Goal: Information Seeking & Learning: Learn about a topic

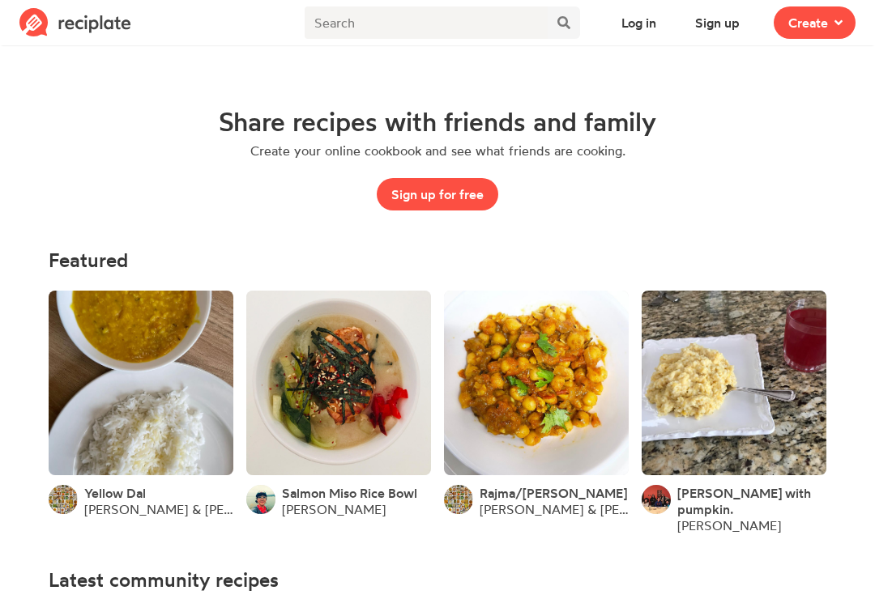
click at [648, 30] on button "Log in" at bounding box center [639, 22] width 64 height 32
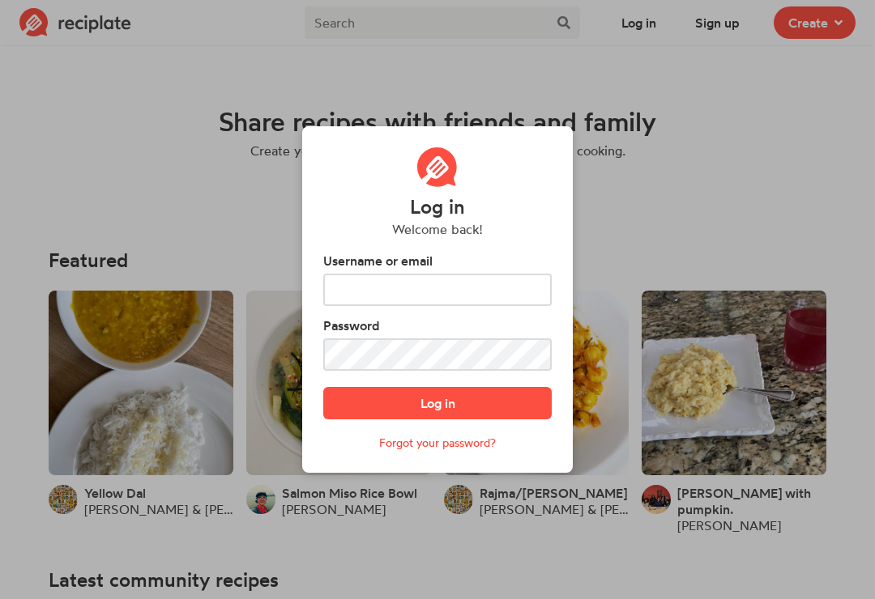
scroll to position [25, 0]
click at [352, 282] on input "text" at bounding box center [437, 290] width 228 height 32
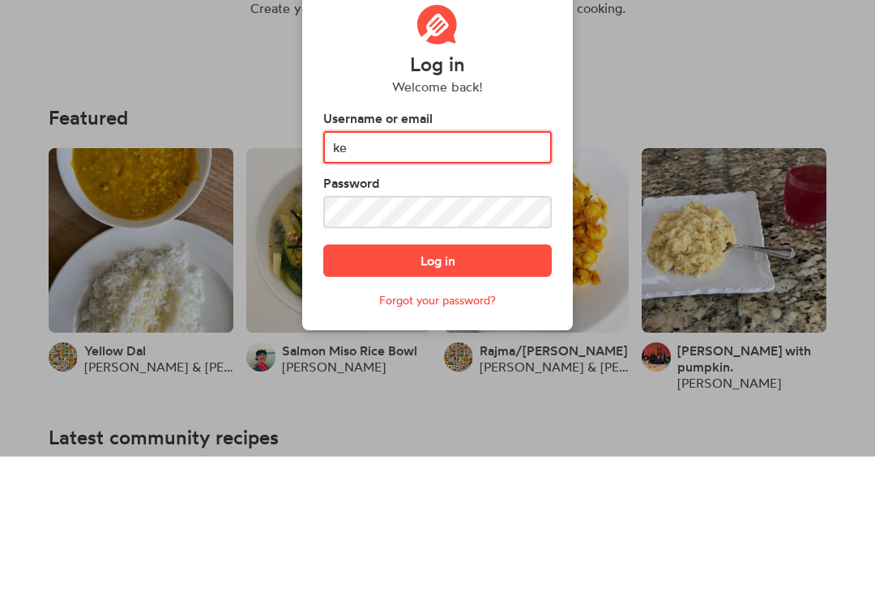
type input "k"
type input "0kevinhefner@gmail.com"
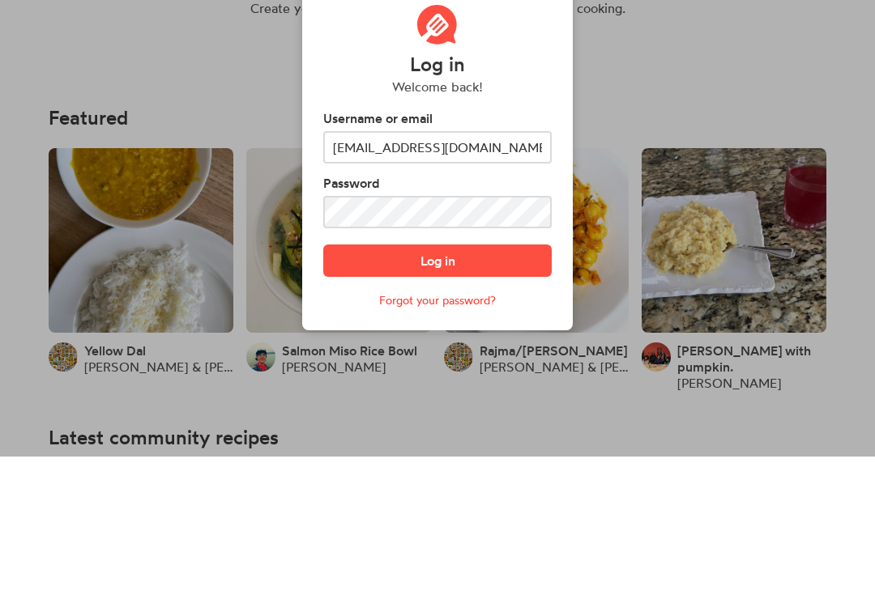
click at [361, 387] on button "Log in" at bounding box center [437, 403] width 228 height 32
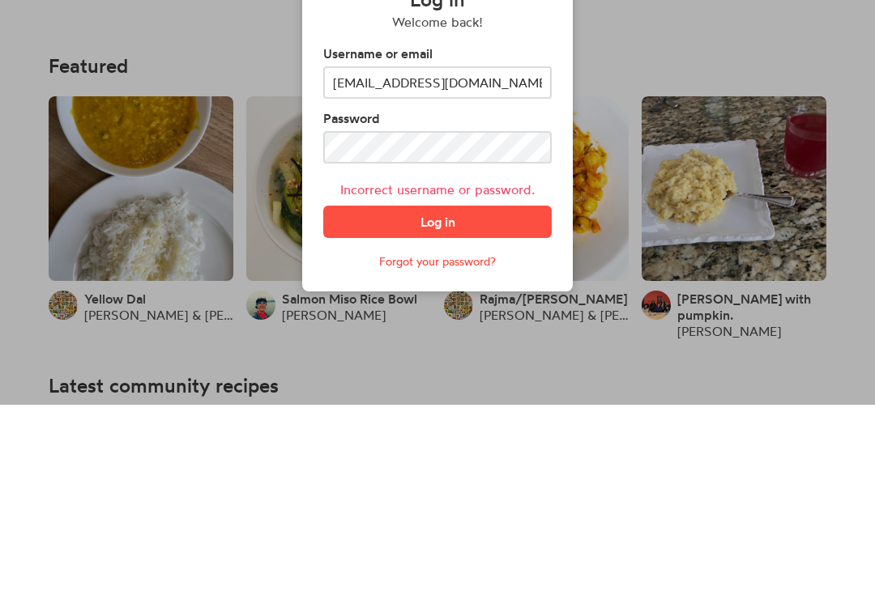
click at [351, 400] on button "Log in" at bounding box center [437, 416] width 228 height 32
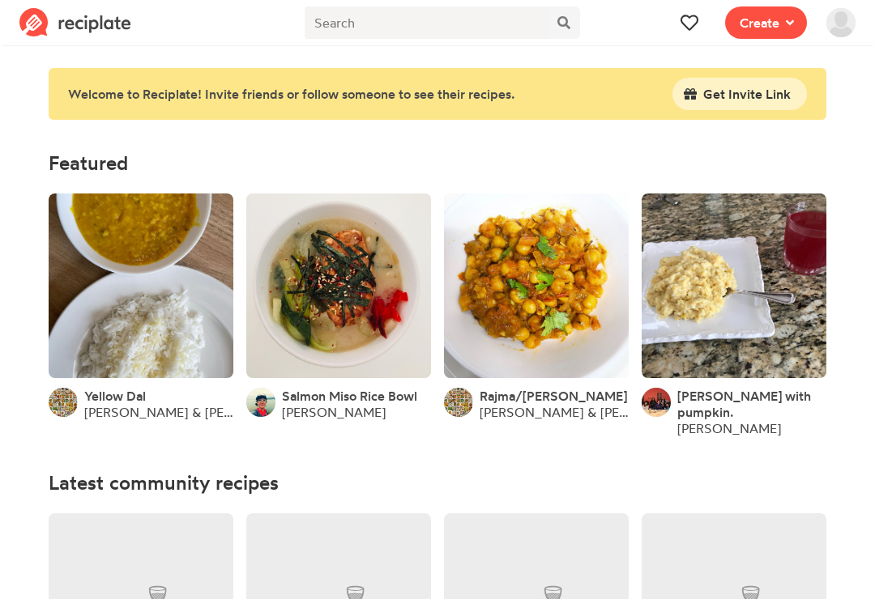
click at [850, 20] on img at bounding box center [840, 22] width 29 height 29
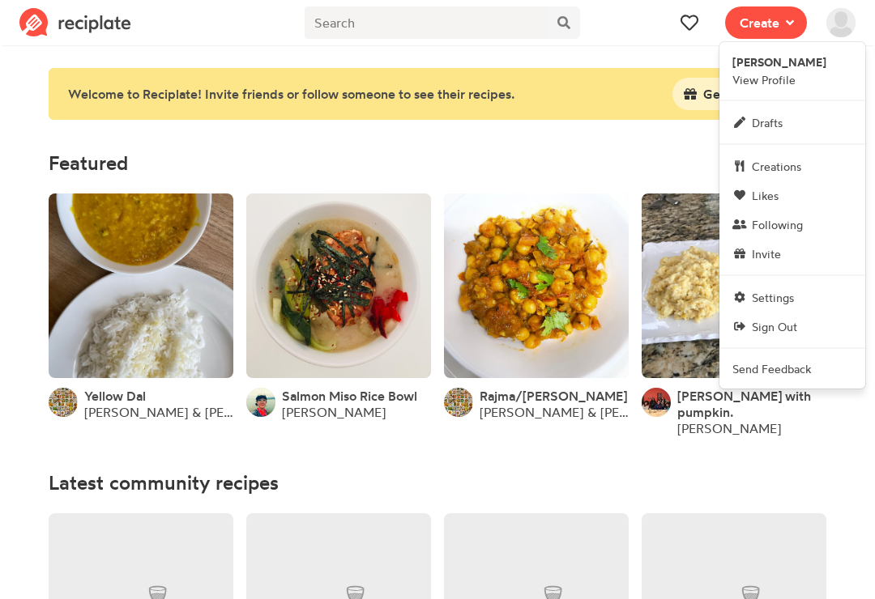
click at [801, 162] on span "Creations" at bounding box center [776, 166] width 49 height 17
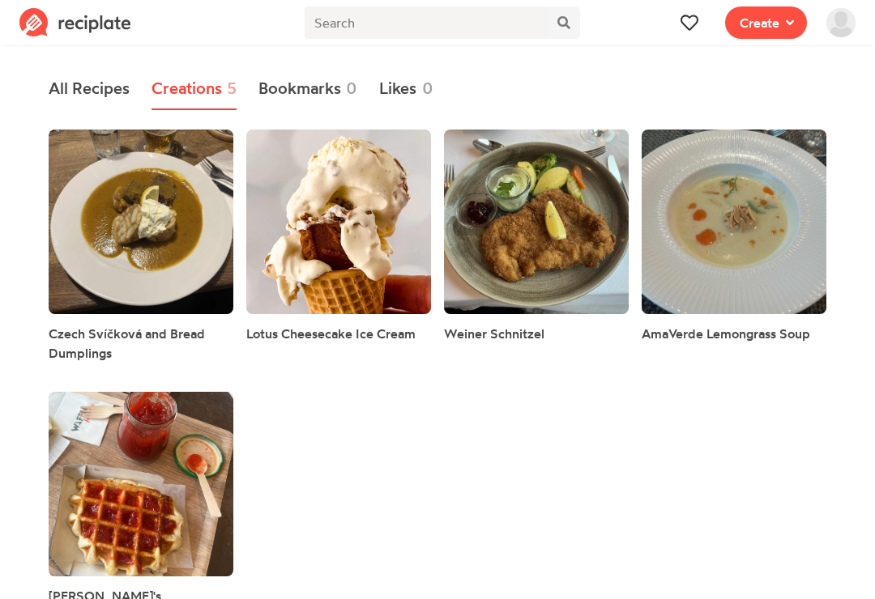
click at [74, 196] on link at bounding box center [141, 222] width 185 height 185
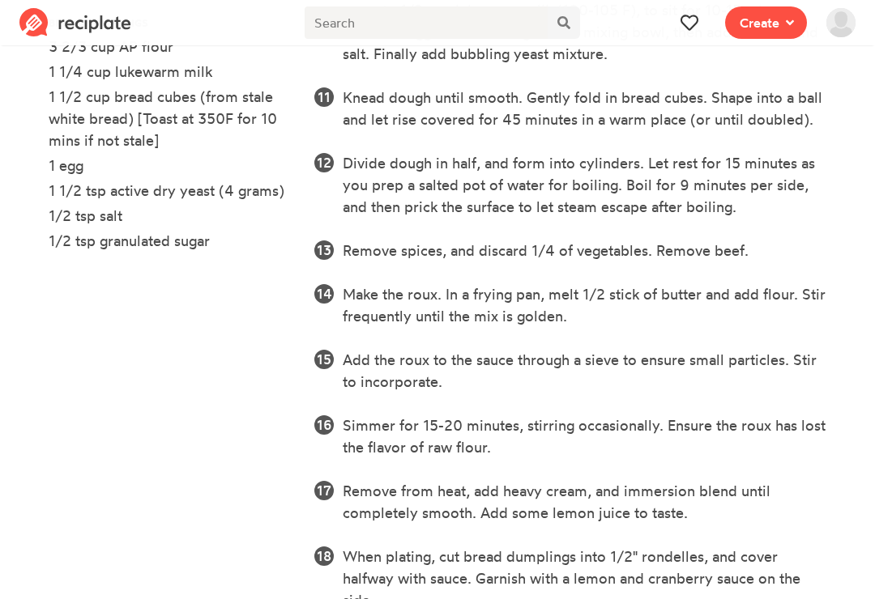
scroll to position [1271, 0]
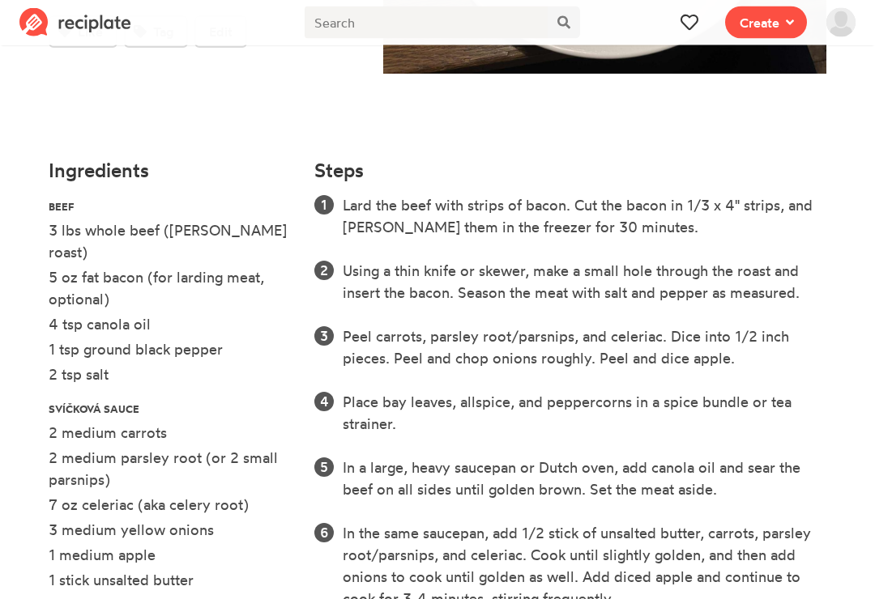
scroll to position [0, 0]
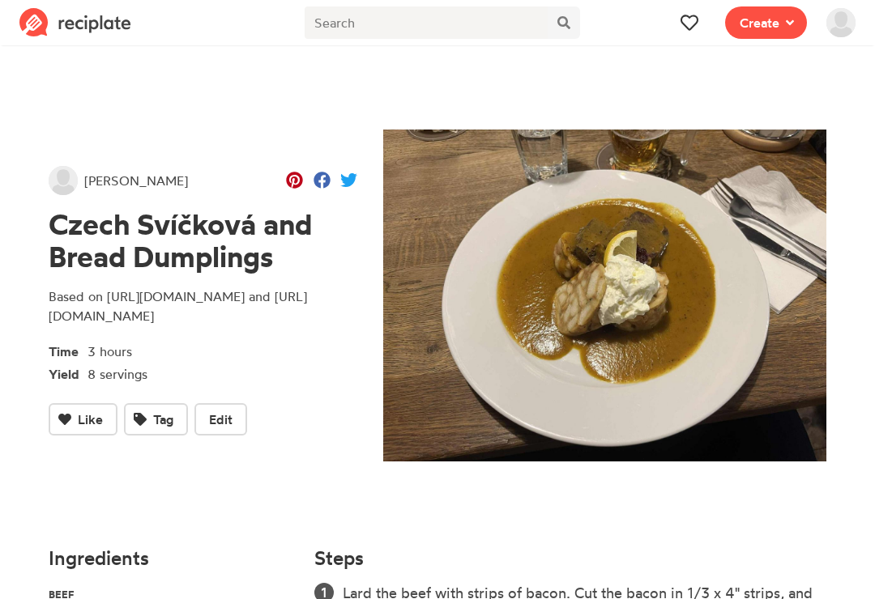
copy p "[URL][DOMAIN_NAME]"
